Goal: Information Seeking & Learning: Learn about a topic

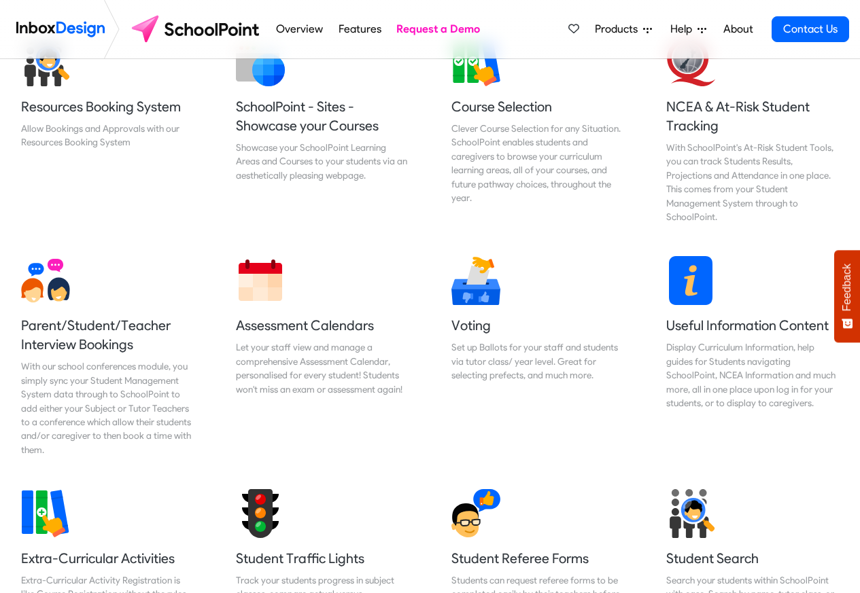
scroll to position [571, 0]
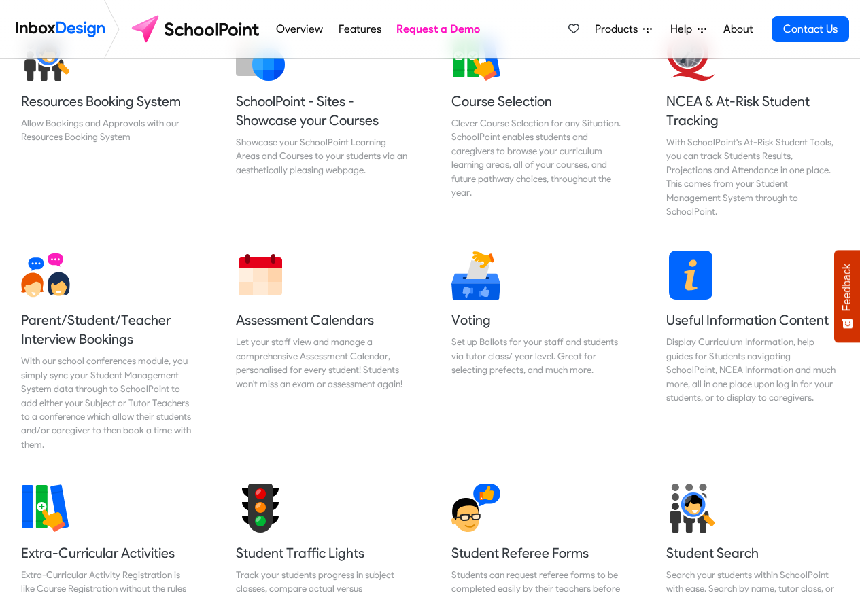
click at [634, 29] on span "Products" at bounding box center [619, 29] width 48 height 16
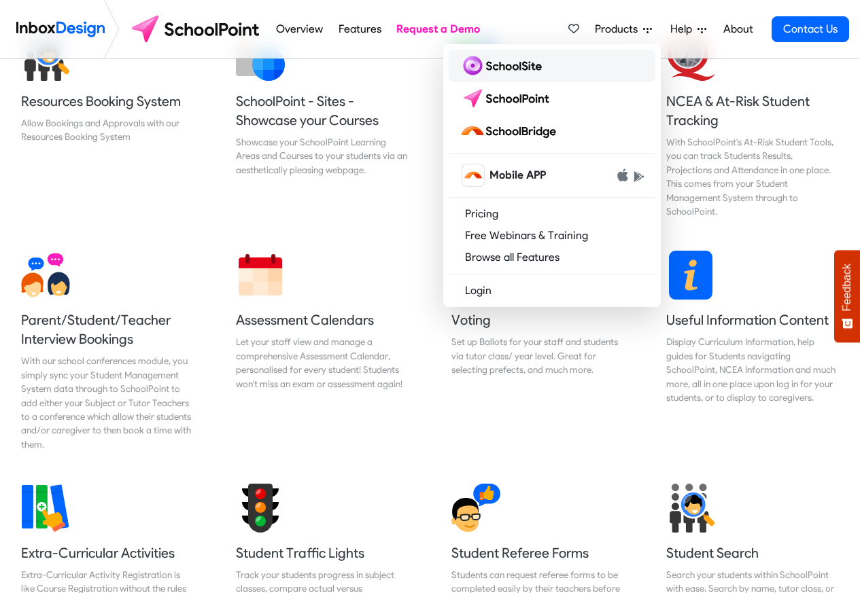
click at [518, 67] on img at bounding box center [504, 66] width 88 height 22
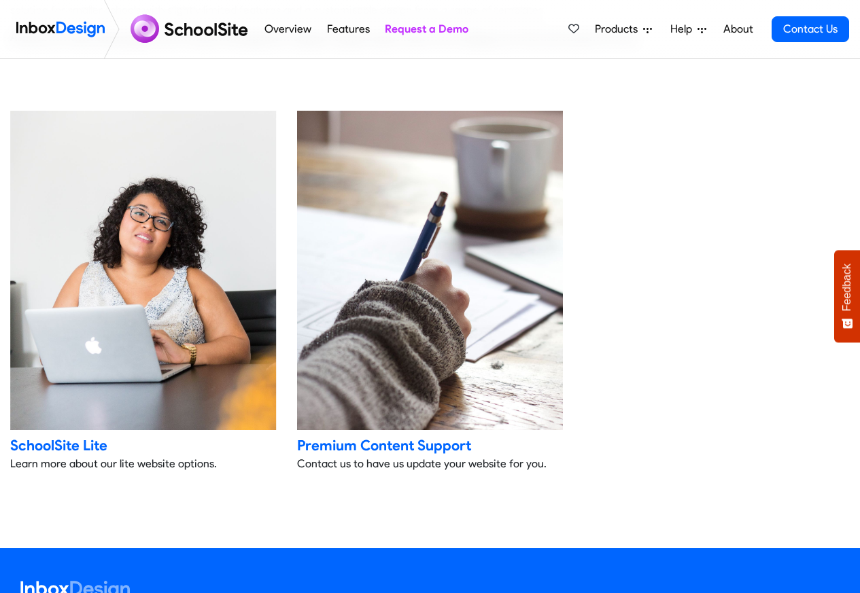
scroll to position [2774, 0]
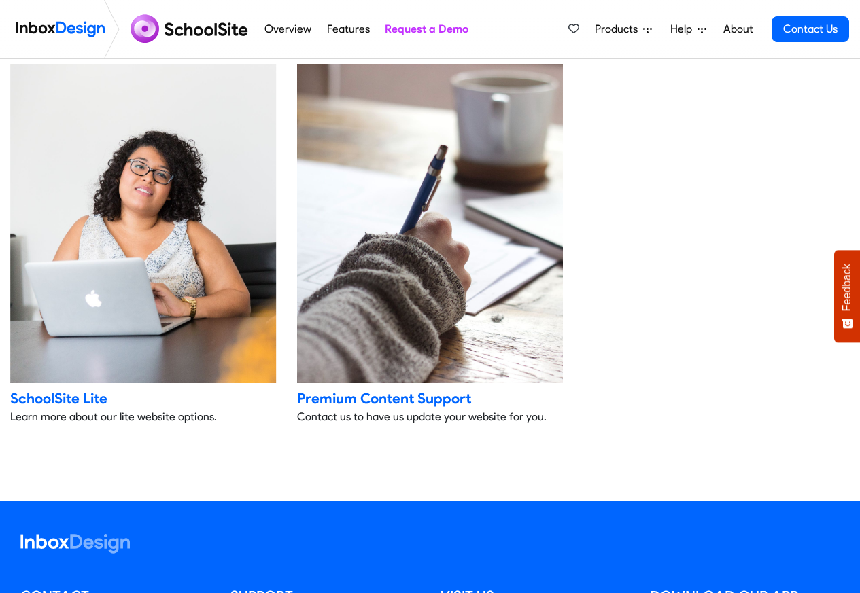
click at [661, 30] on li "Help Support Portal Email Support Online Chat Tauranga 07 281 1600 Auckland 09 …" at bounding box center [688, 29] width 54 height 27
click at [627, 29] on span "Products" at bounding box center [619, 29] width 48 height 16
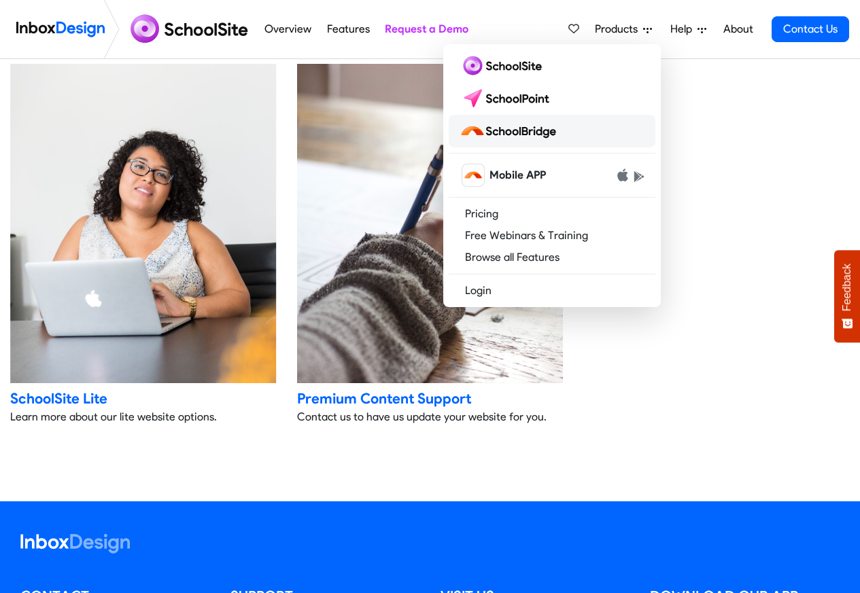
click at [517, 130] on img at bounding box center [511, 131] width 102 height 22
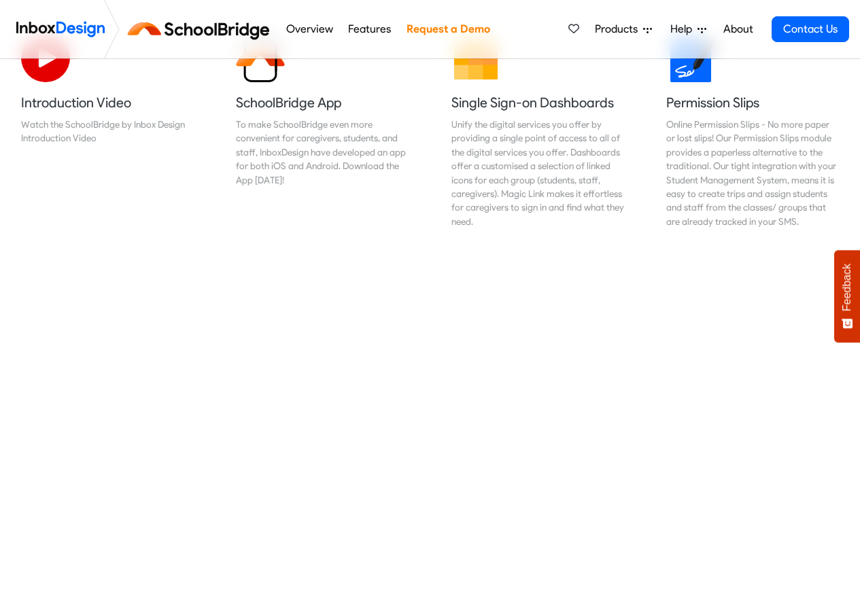
scroll to position [489, 0]
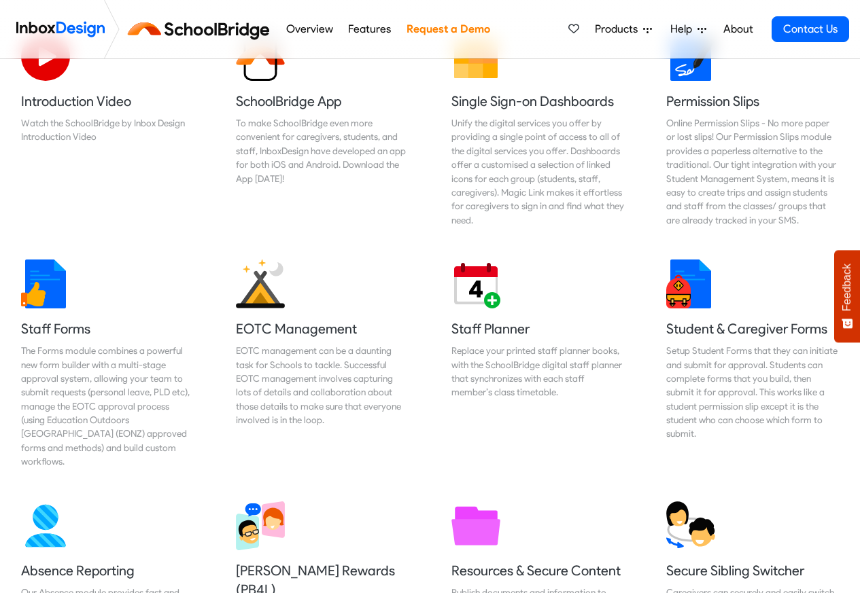
click at [694, 30] on span "Help" at bounding box center [683, 29] width 27 height 16
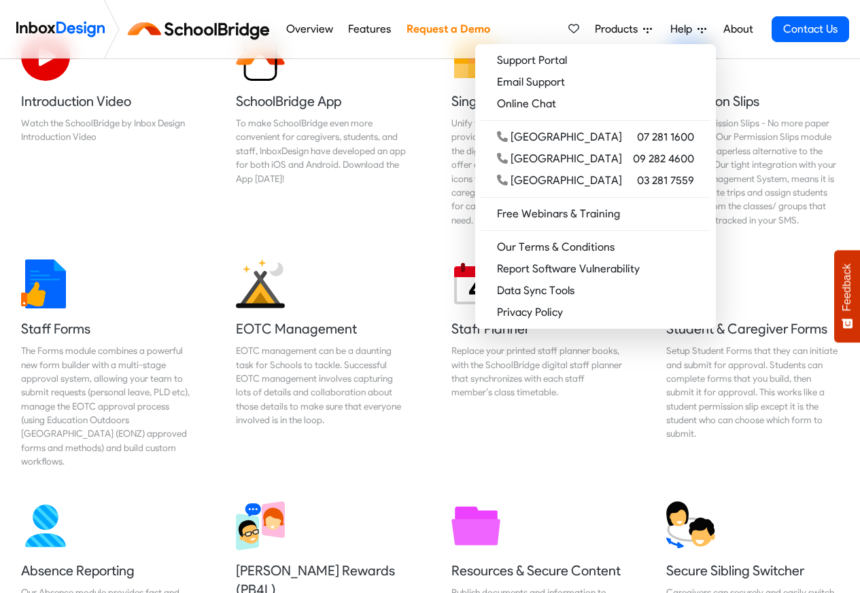
click at [758, 29] on li "About" at bounding box center [738, 29] width 45 height 27
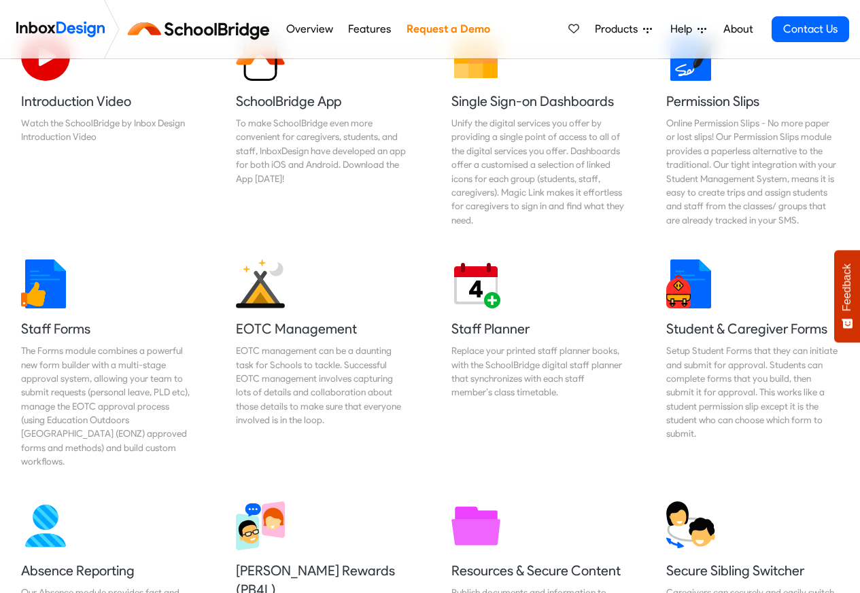
click at [736, 29] on link "About" at bounding box center [737, 29] width 37 height 27
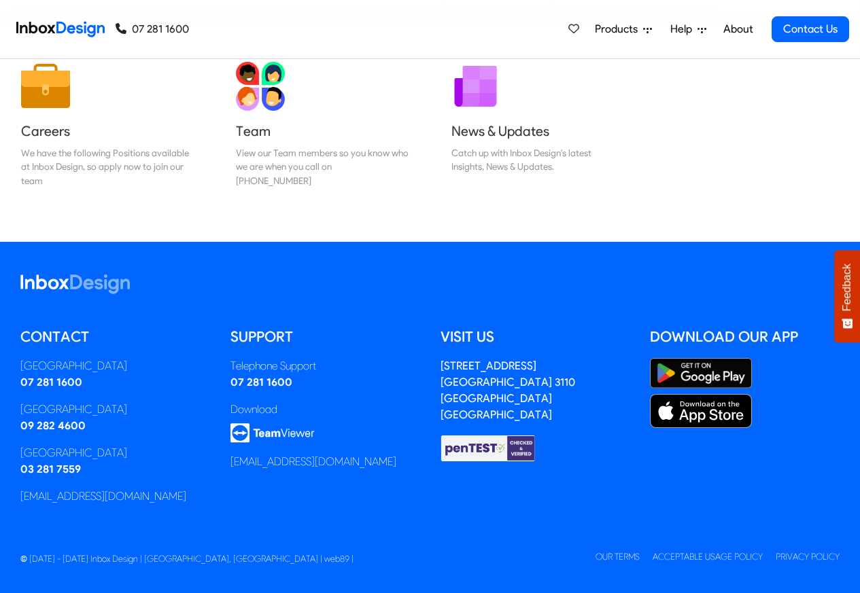
scroll to position [226, 0]
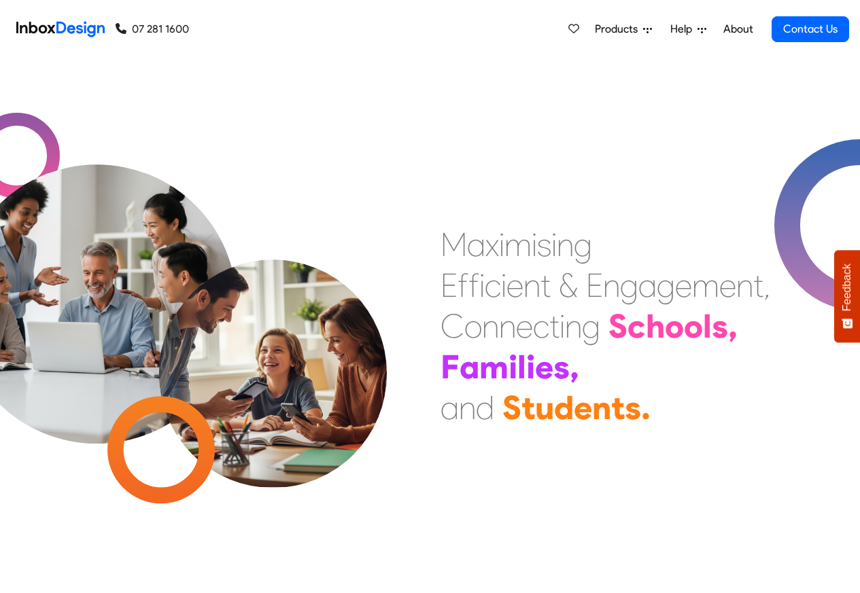
click at [625, 29] on span "Products" at bounding box center [619, 29] width 48 height 16
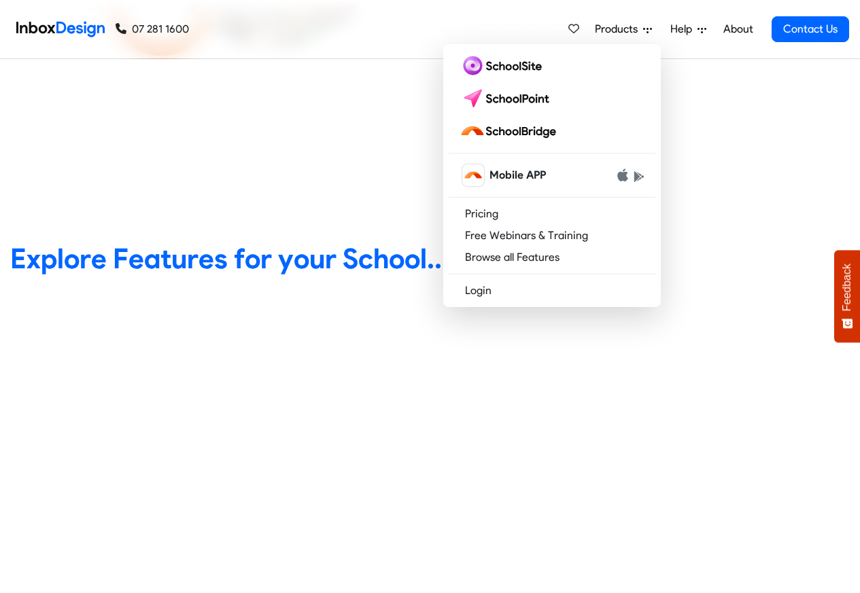
scroll to position [489, 0]
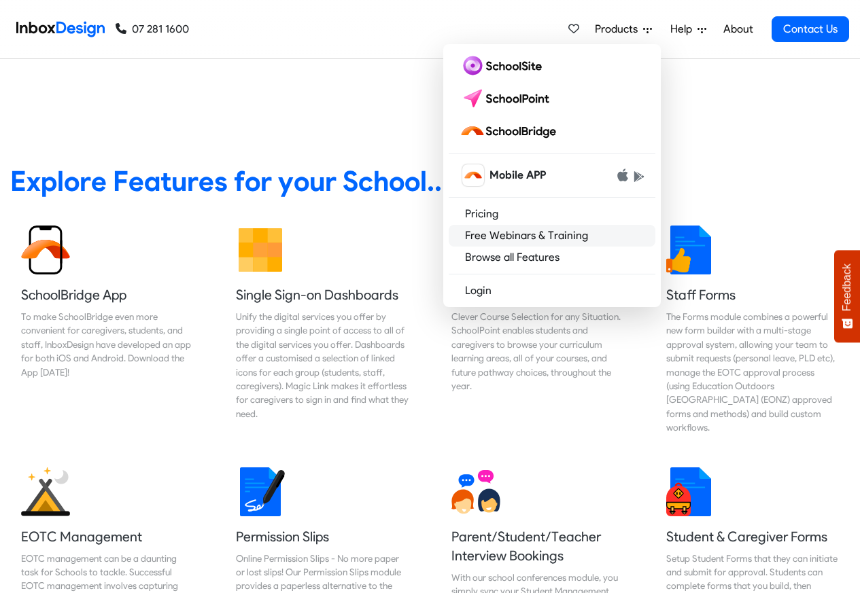
click at [503, 237] on link "Free Webinars & Training" at bounding box center [552, 236] width 207 height 22
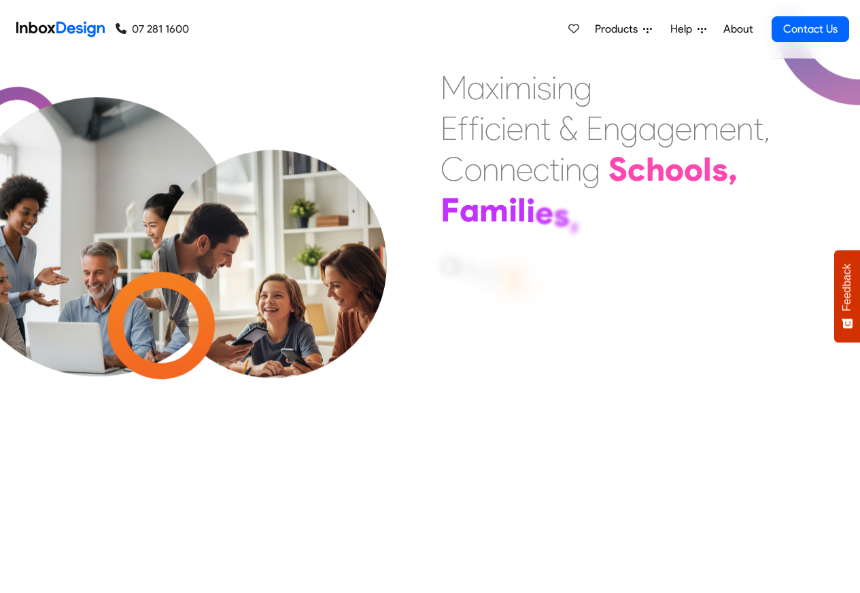
scroll to position [491, 0]
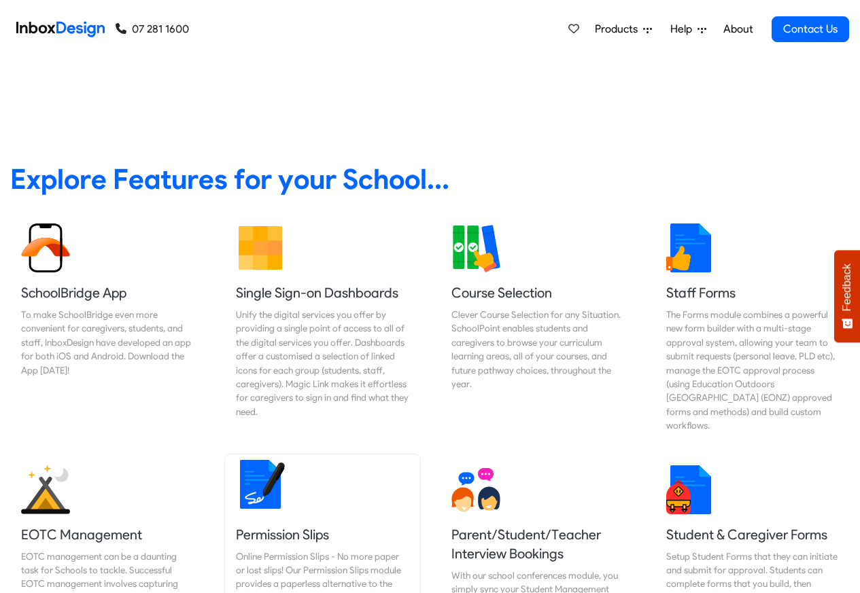
click at [386, 486] on link "Permission Slips Online Permission Slips - No more paper or lost slips! ​Our Pe…" at bounding box center [322, 566] width 194 height 222
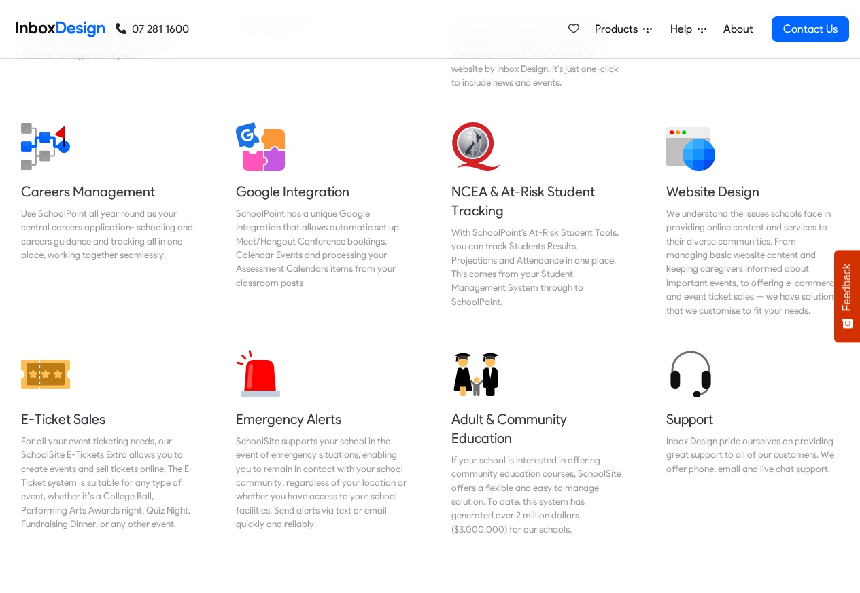
scroll to position [2891, 0]
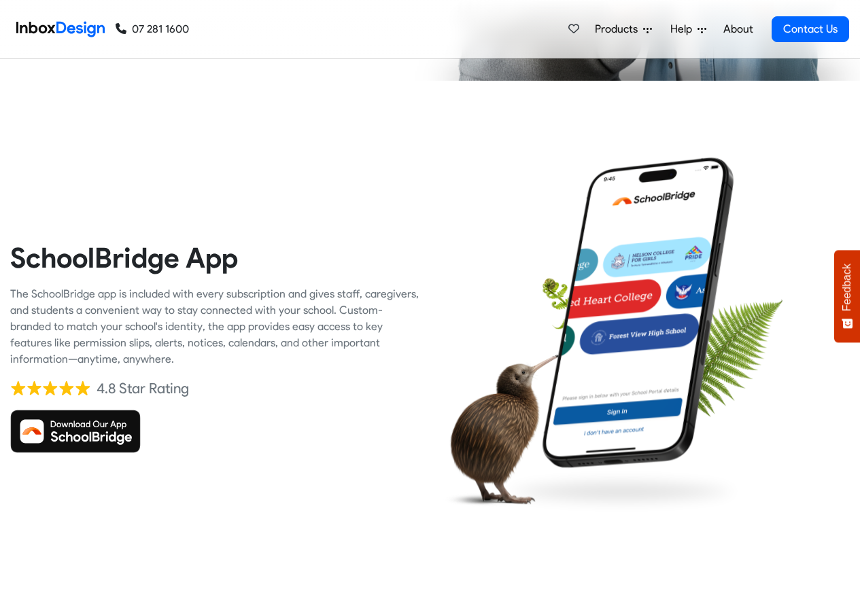
checkbox input "true"
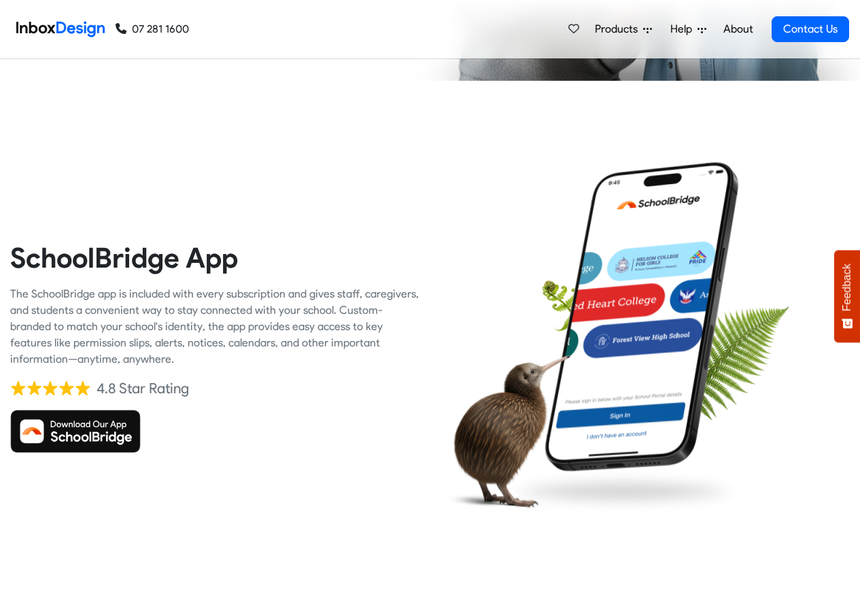
checkbox input "true"
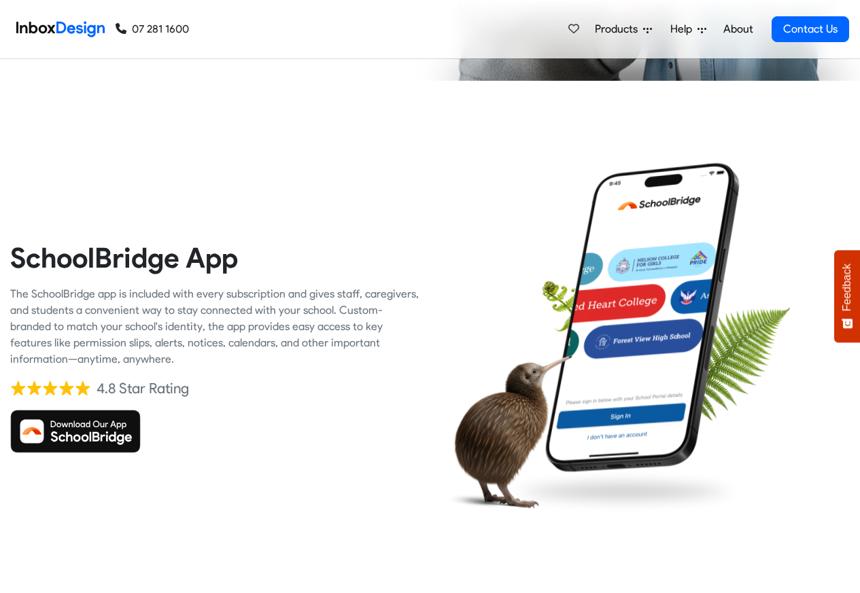
checkbox input "true"
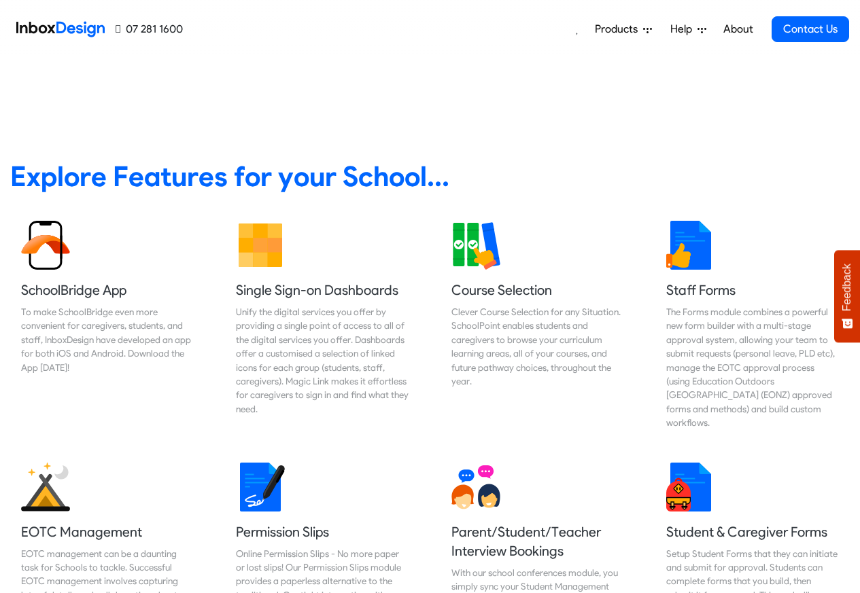
scroll to position [494, 0]
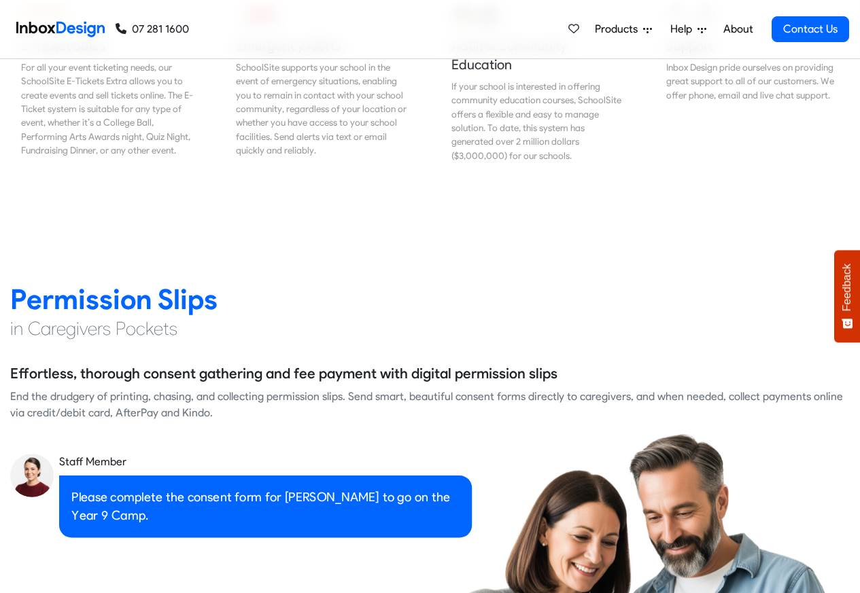
scroll to position [1713, 0]
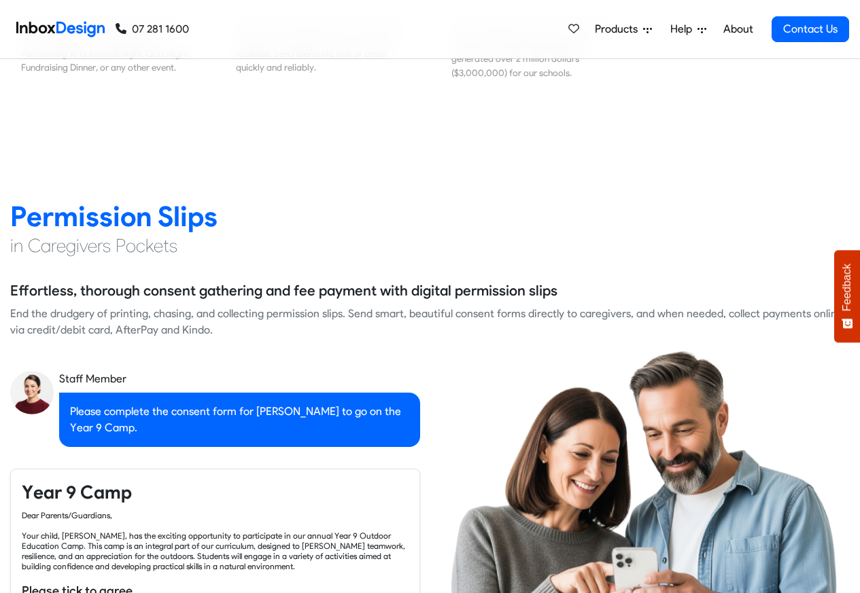
checkbox input "true"
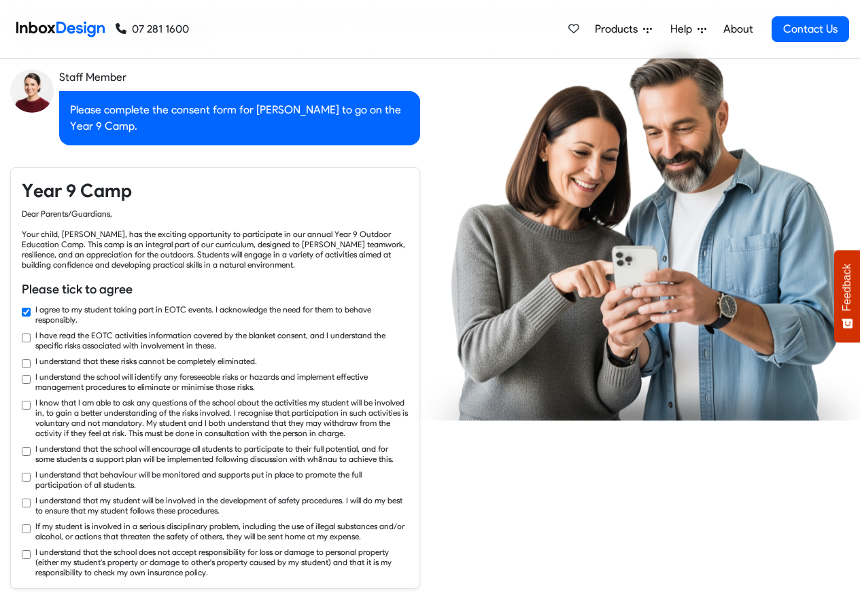
checkbox input "true"
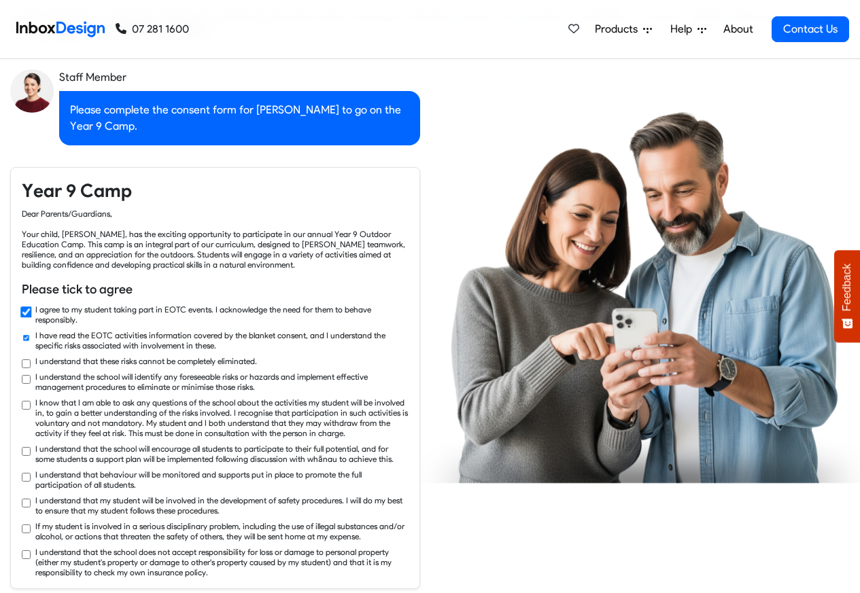
checkbox input "true"
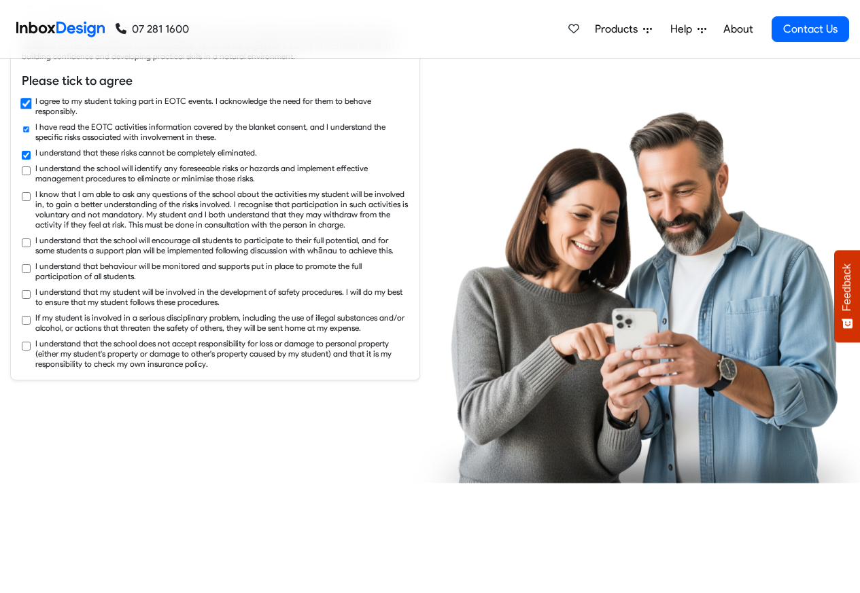
checkbox input "true"
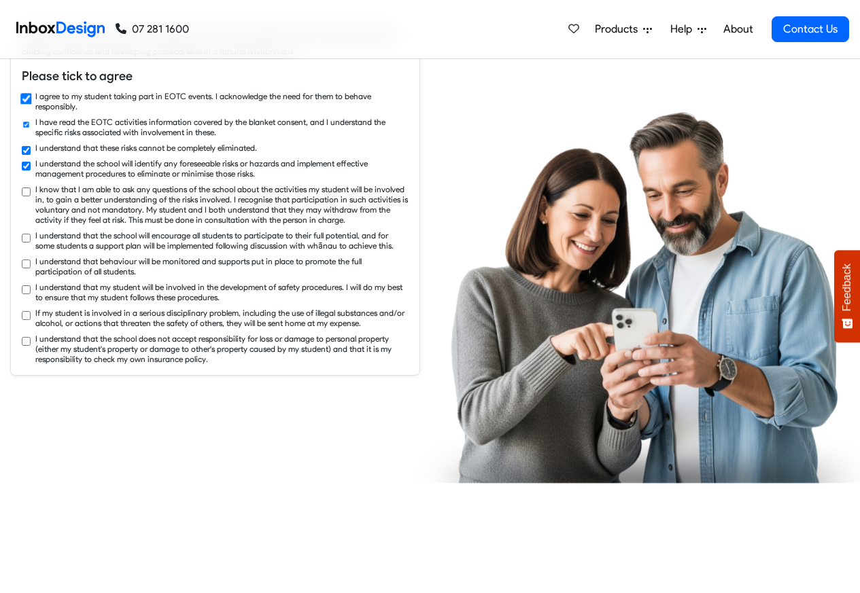
checkbox input "true"
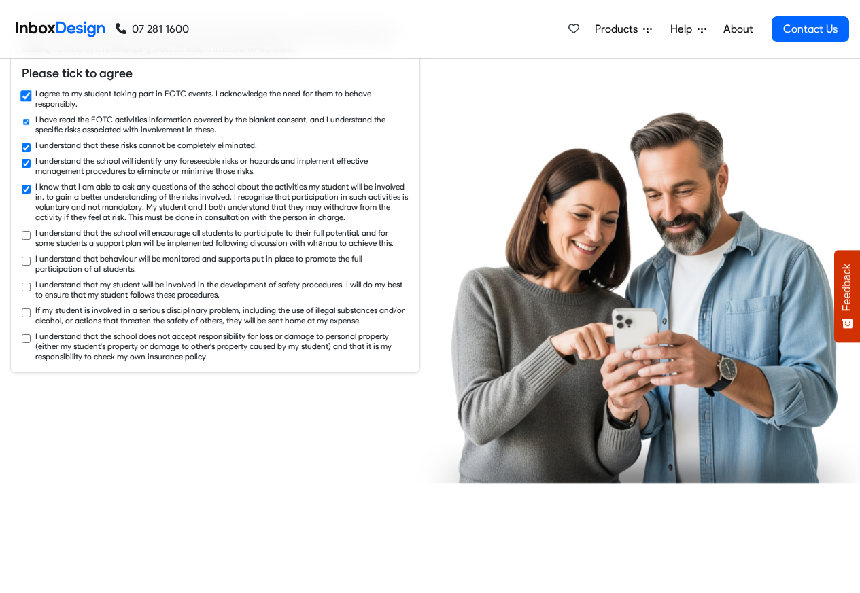
checkbox input "true"
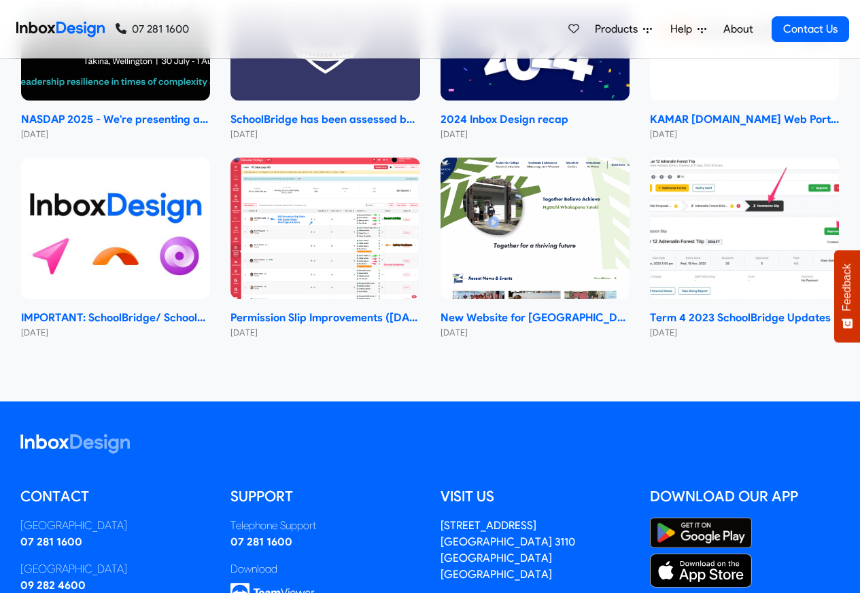
scroll to position [7994, 0]
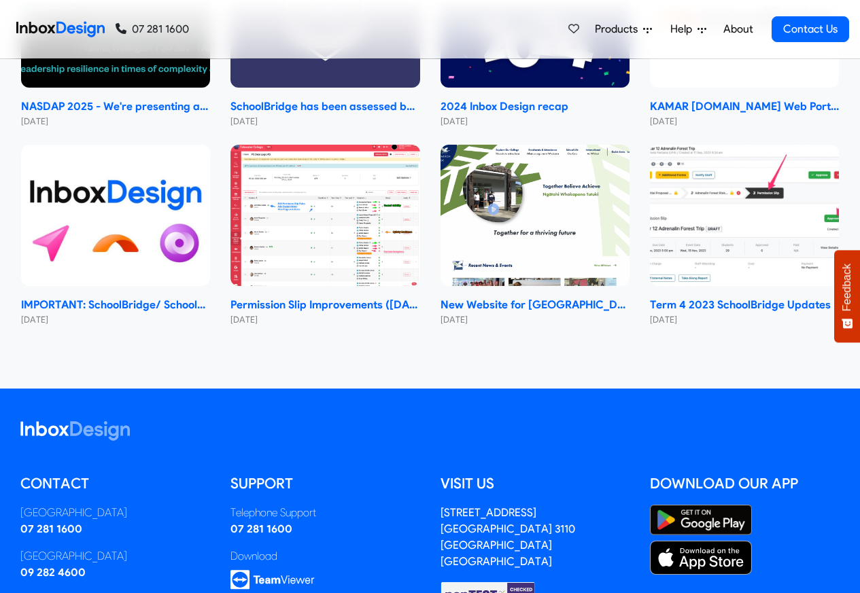
checkbox input "false"
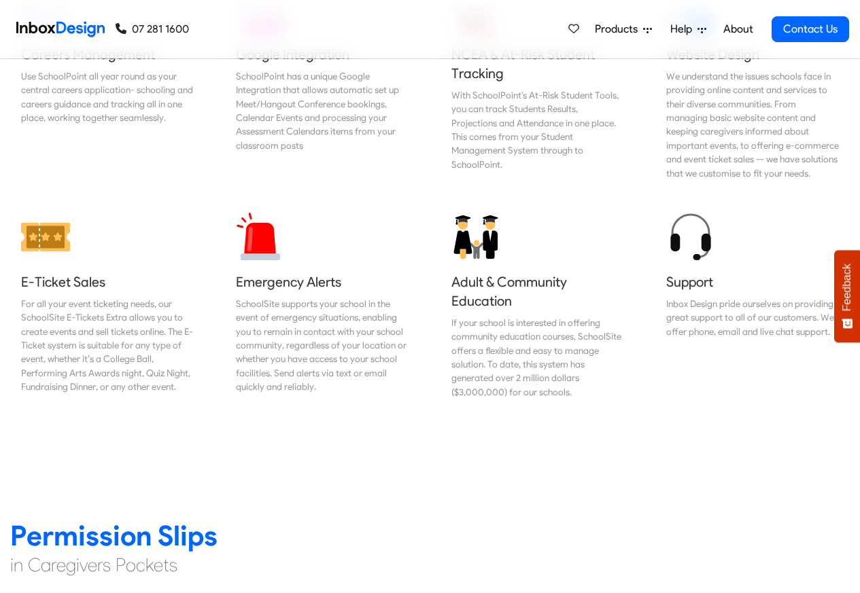
checkbox input "false"
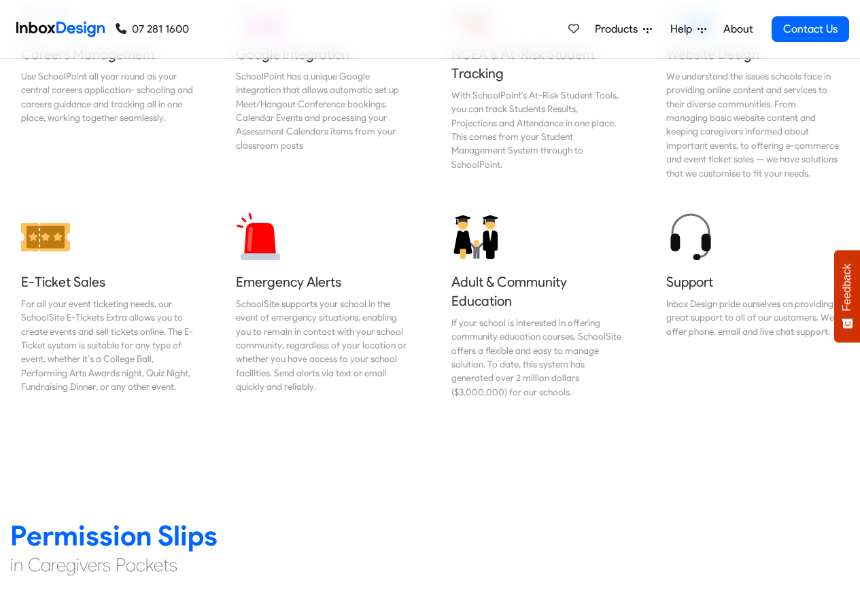
checkbox input "false"
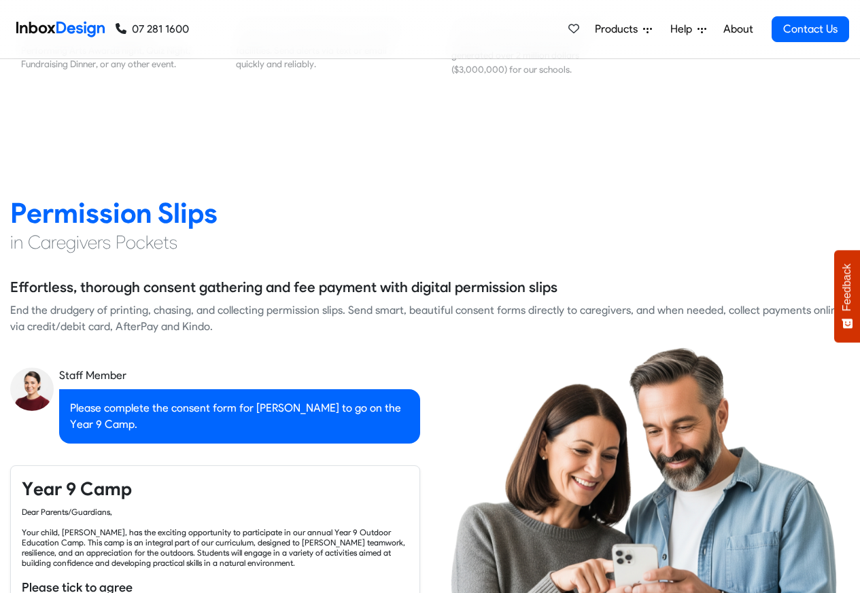
click at [850, 284] on span "Feedback" at bounding box center [847, 288] width 12 height 48
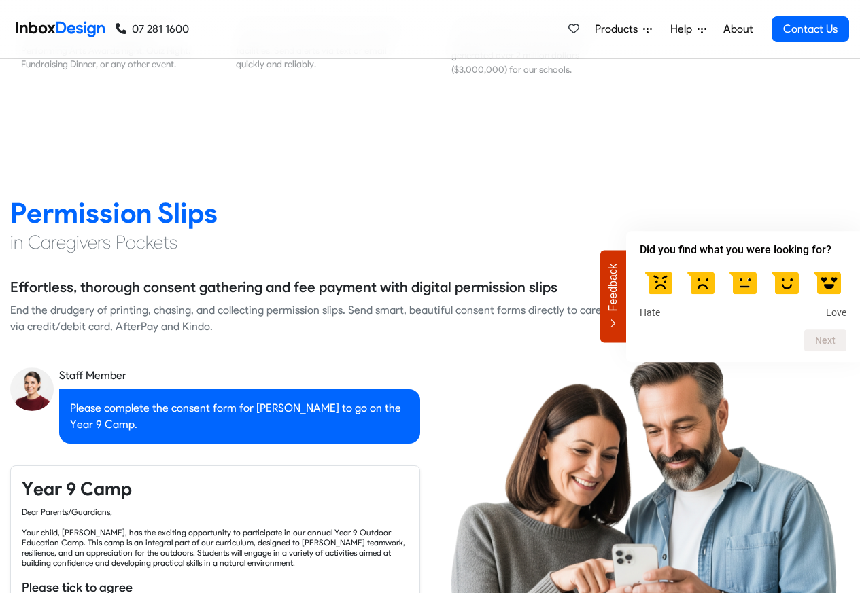
click at [614, 376] on img at bounding box center [645, 533] width 461 height 372
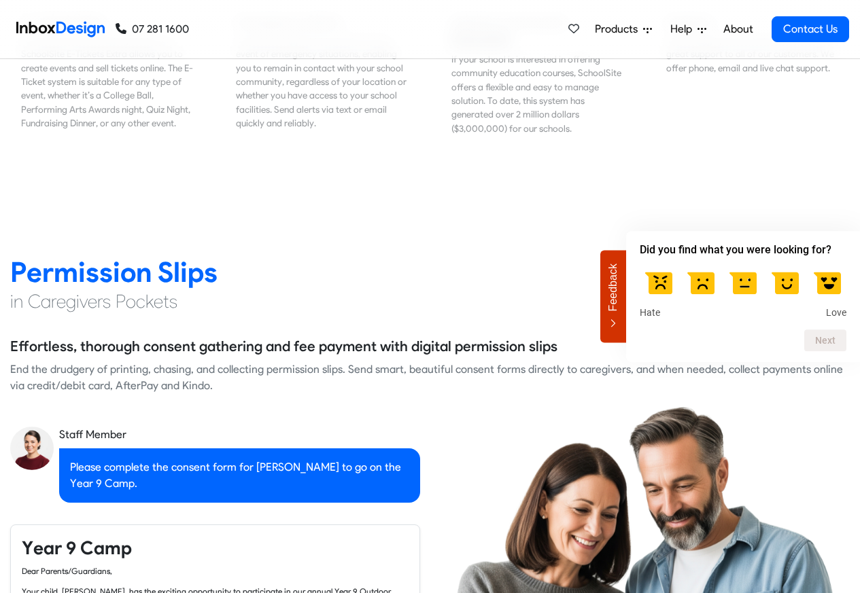
checkbox input "false"
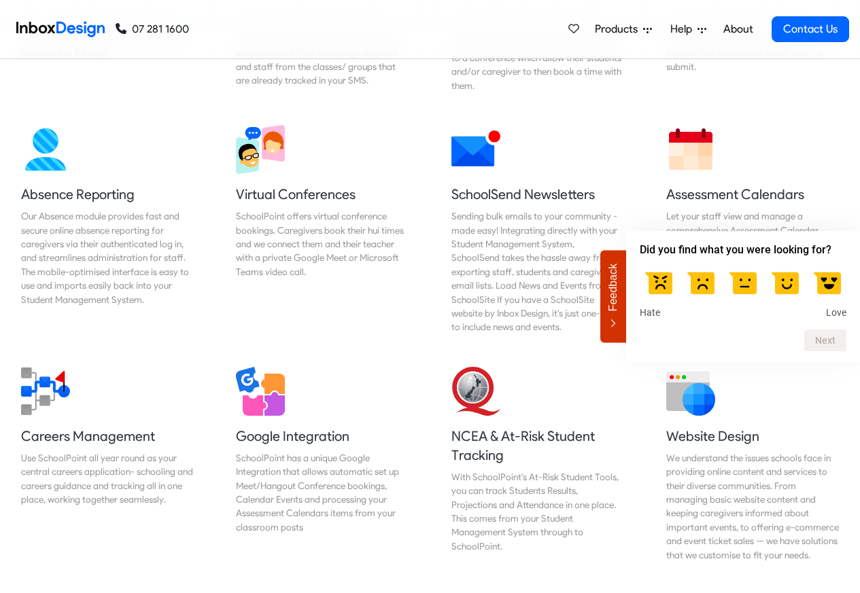
scroll to position [1035, 0]
